Goal: Information Seeking & Learning: Learn about a topic

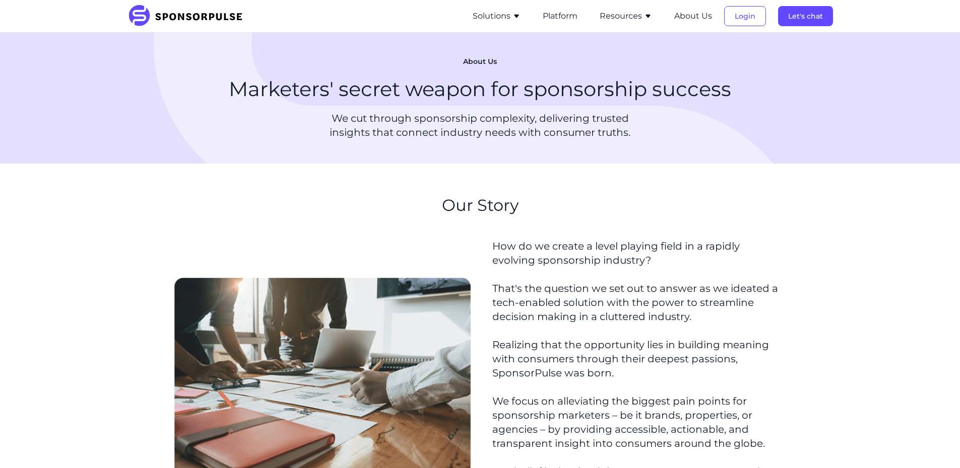
click at [643, 4] on li "Resources Sponsorship Insights Blog Thought leadership from industry experts on…" at bounding box center [625, 16] width 73 height 32
click at [637, 14] on button "Resources" at bounding box center [625, 16] width 52 height 12
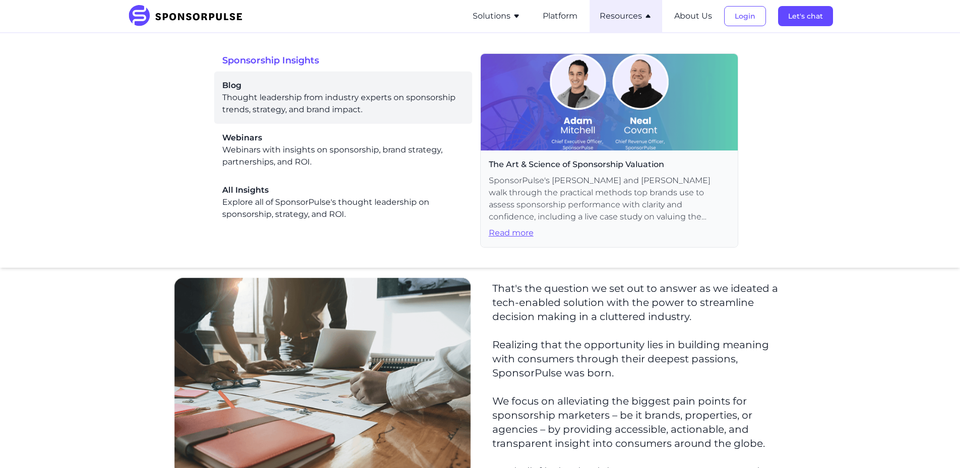
click at [302, 92] on div "Blog Thought leadership from industry experts on sponsorship trends, strategy, …" at bounding box center [343, 98] width 242 height 36
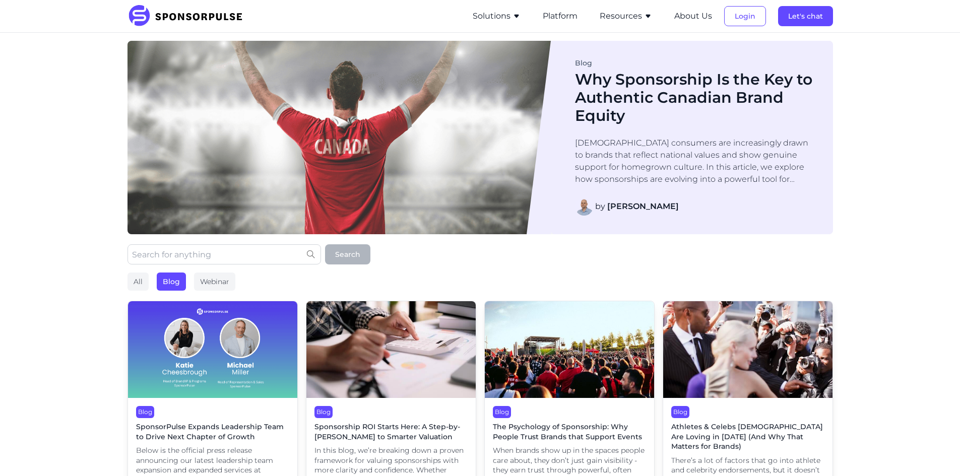
click at [219, 319] on img at bounding box center [212, 349] width 169 height 97
